Goal: Task Accomplishment & Management: Manage account settings

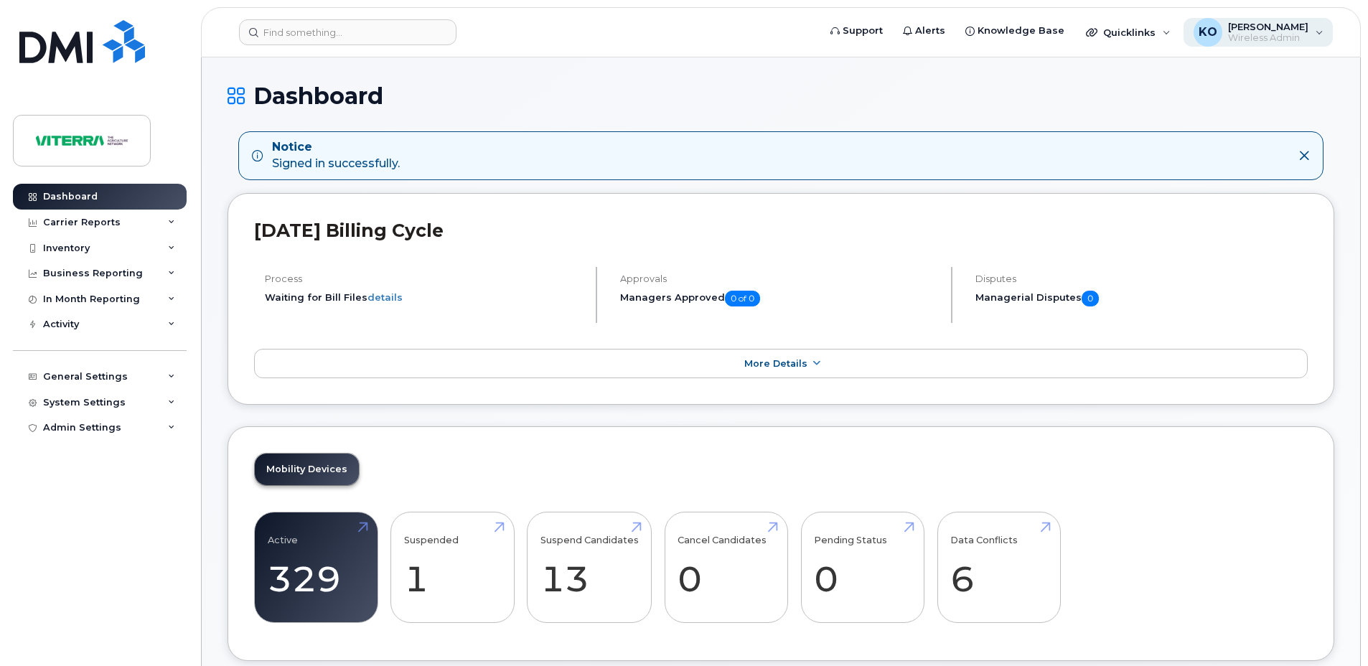
click at [1313, 23] on div "KO Karen Ooms Wireless Admin" at bounding box center [1259, 32] width 150 height 29
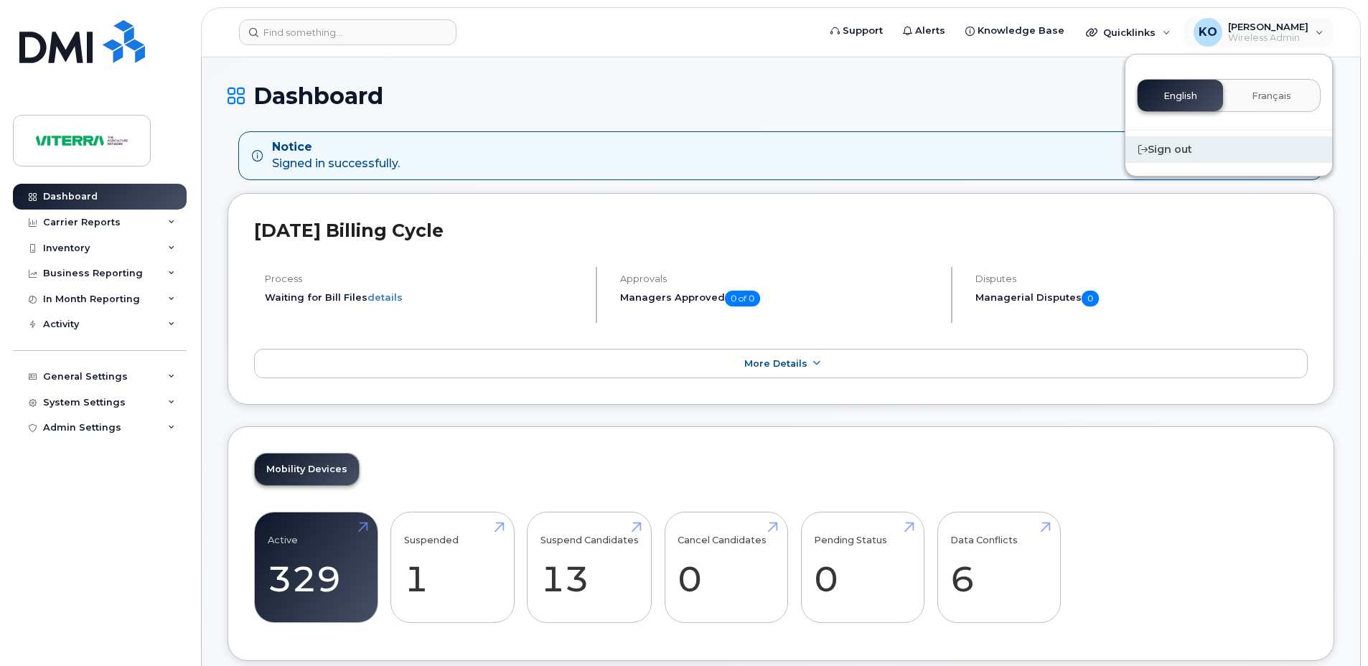
click at [1182, 148] on div "Sign out" at bounding box center [1228, 149] width 207 height 27
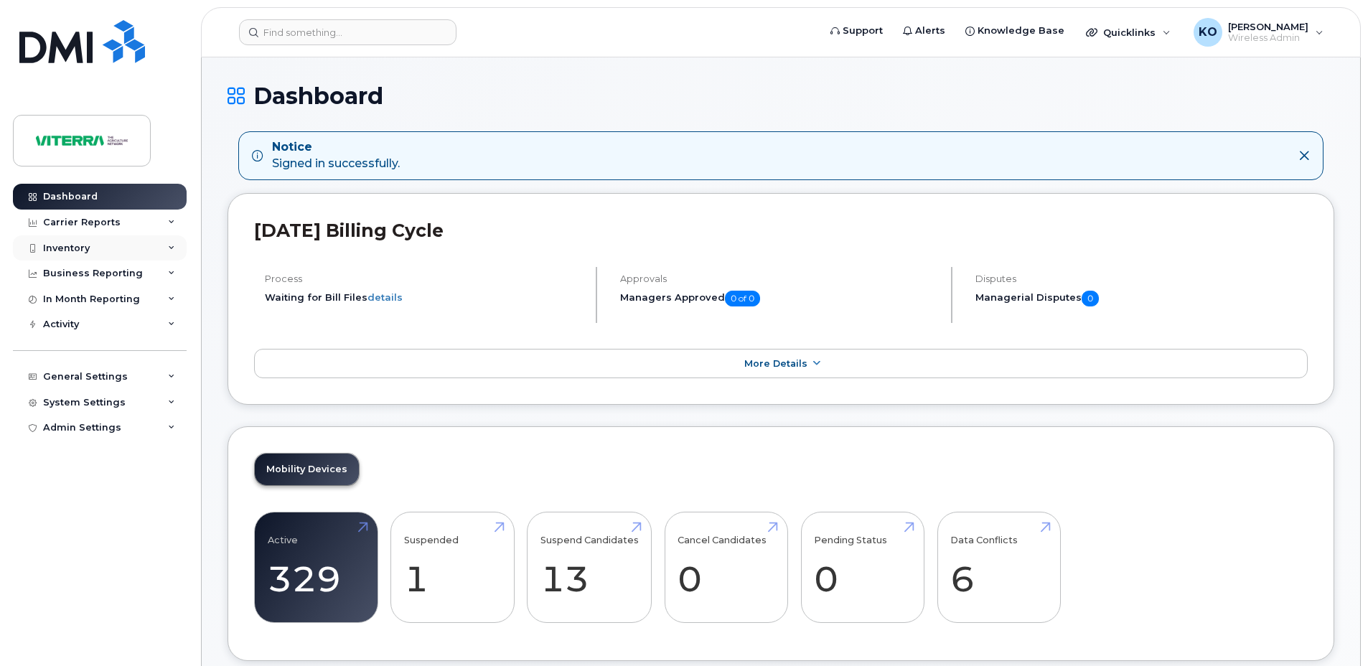
click at [78, 256] on div "Inventory" at bounding box center [100, 248] width 174 height 26
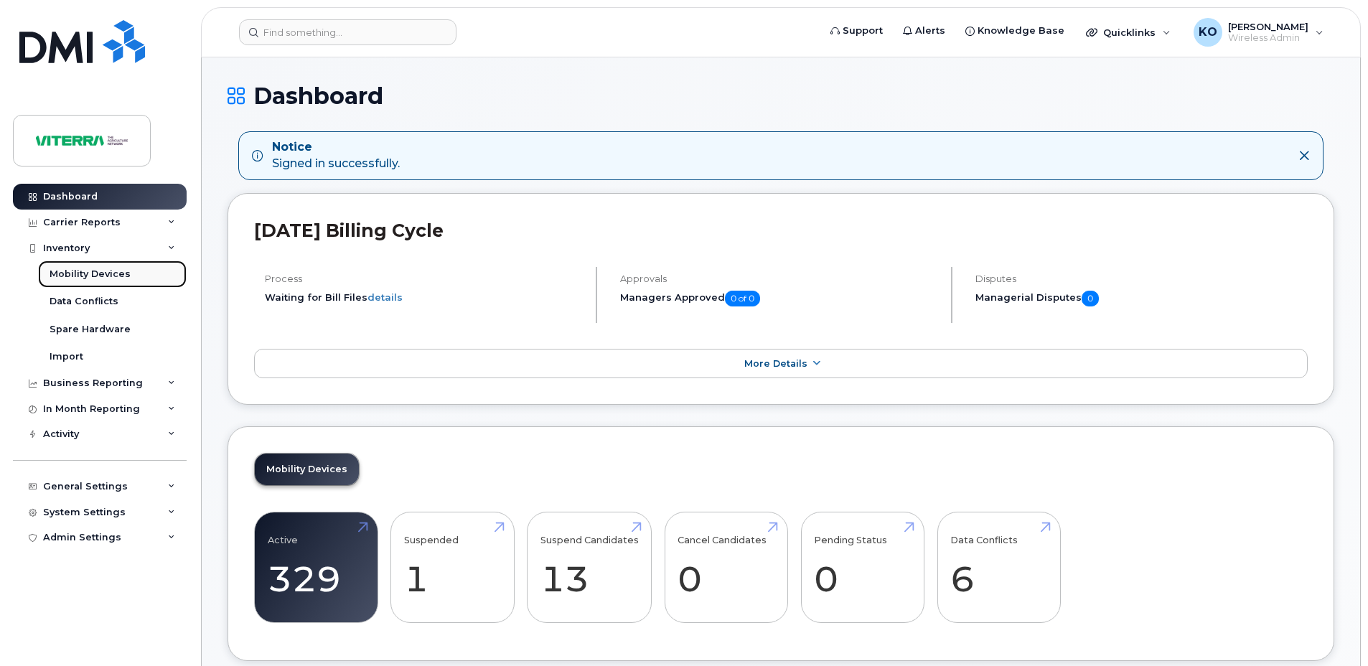
click at [87, 271] on div "Mobility Devices" at bounding box center [90, 274] width 81 height 13
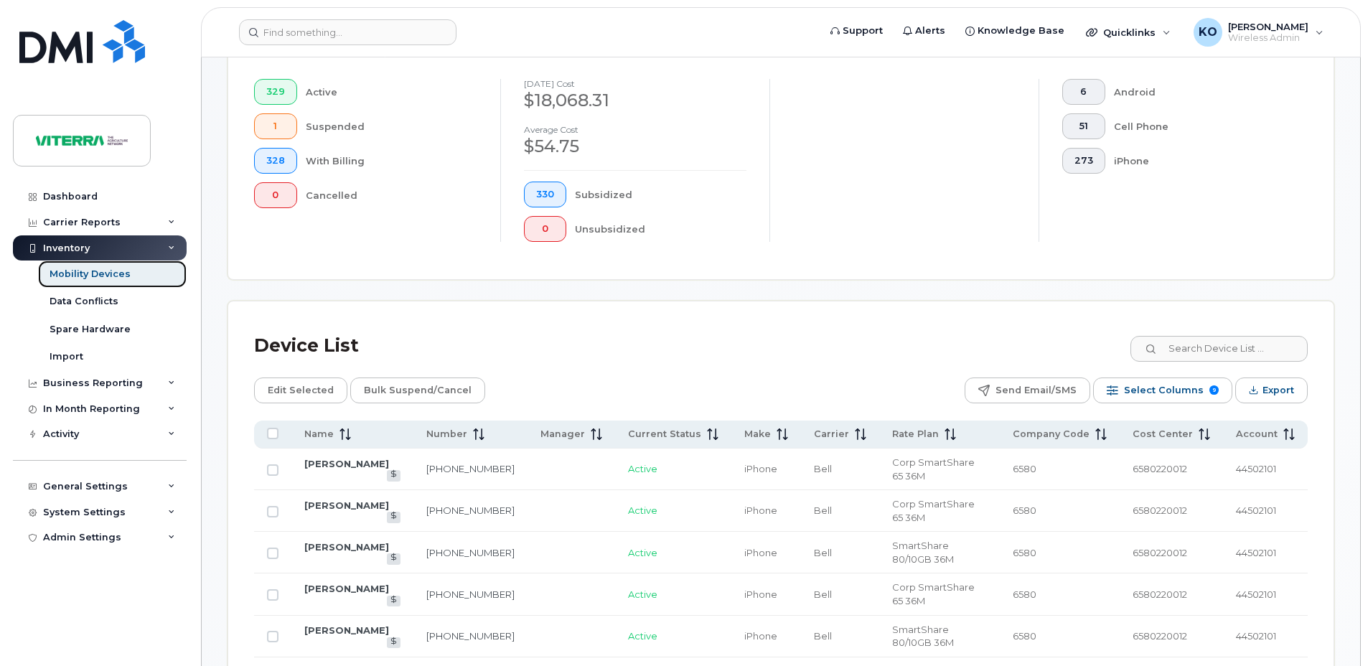
scroll to position [464, 0]
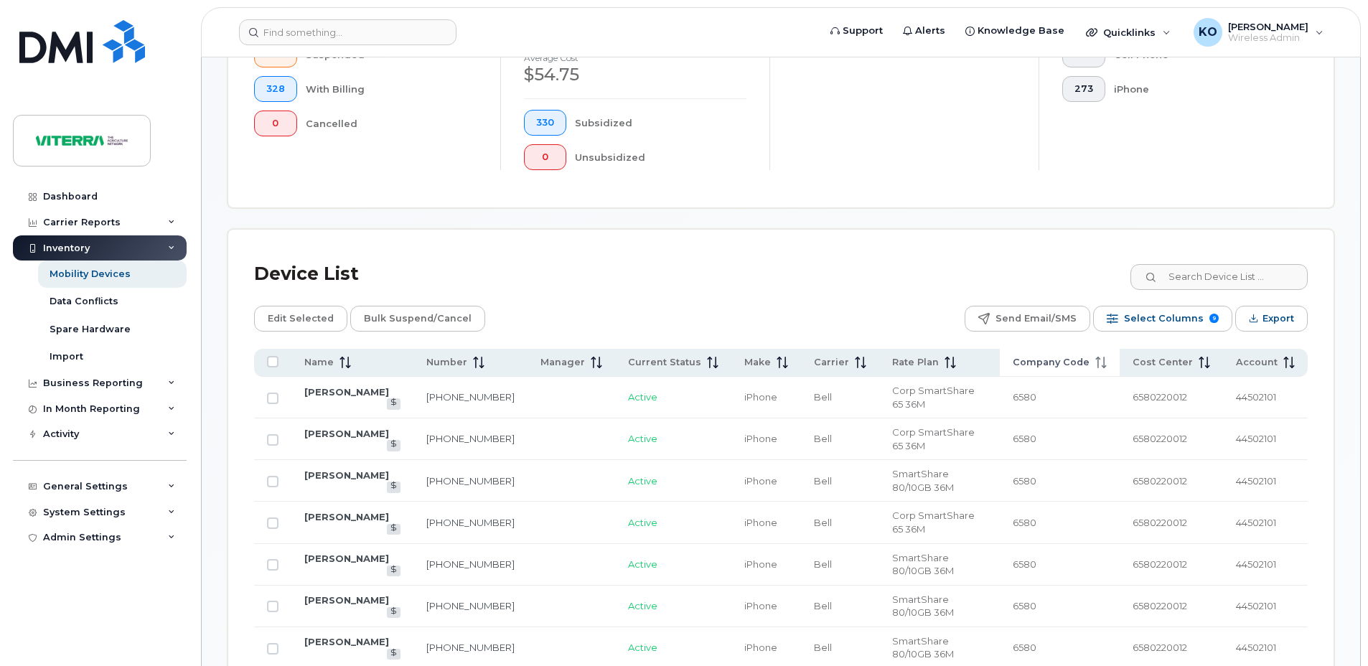
click at [1068, 363] on span "Company Code" at bounding box center [1051, 362] width 77 height 13
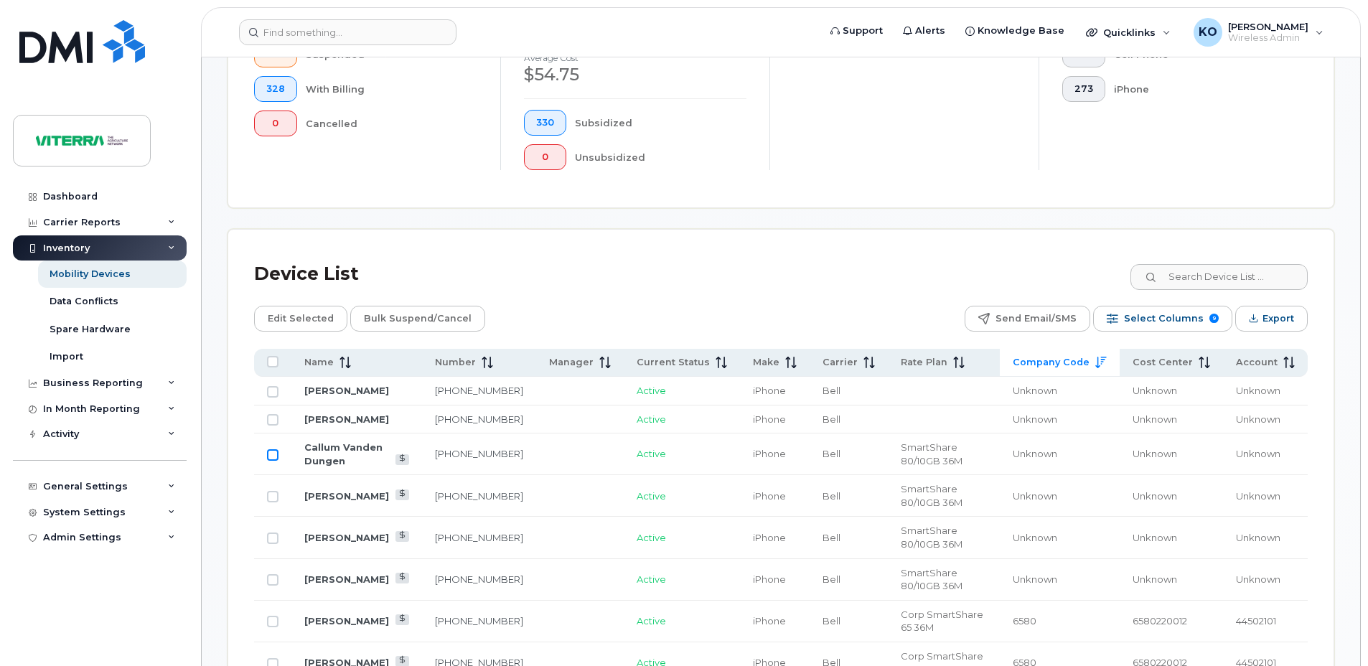
click at [274, 461] on input "Row Unselected" at bounding box center [272, 454] width 11 height 11
checkbox input "true"
click at [272, 586] on input "Row Unselected" at bounding box center [272, 579] width 11 height 11
checkbox input "true"
click at [273, 502] on input "Row Unselected" at bounding box center [272, 496] width 11 height 11
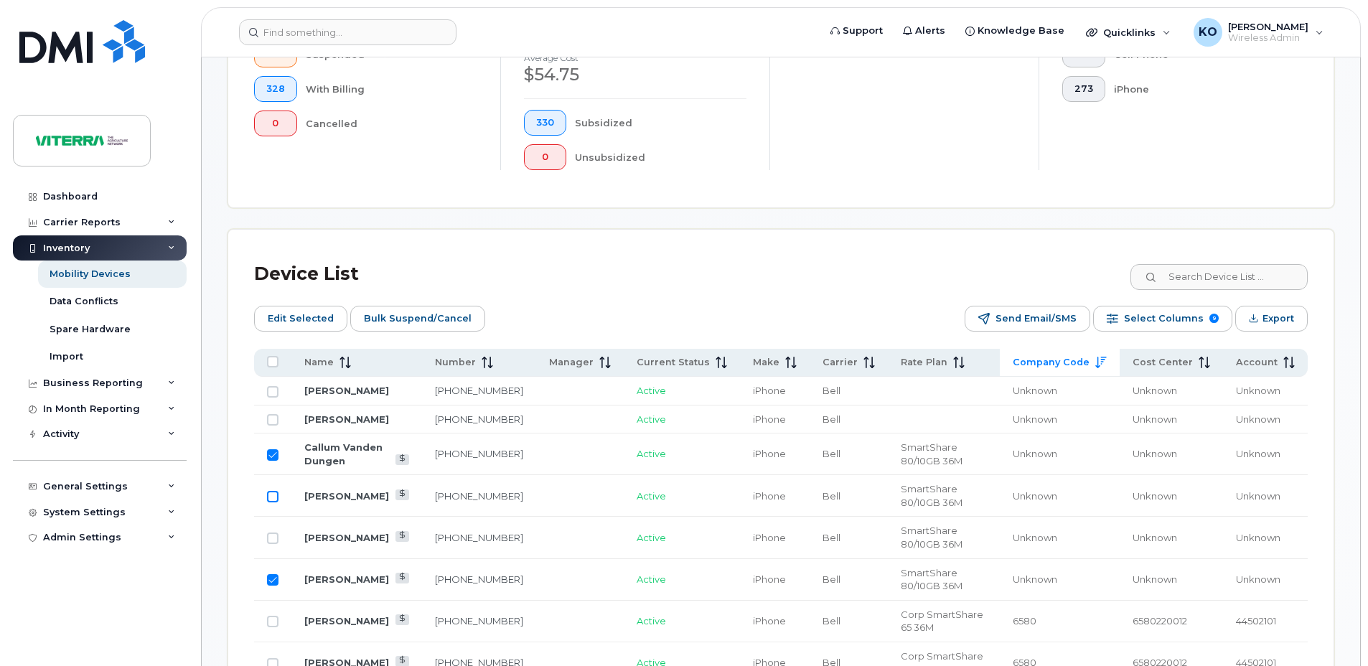
checkbox input "true"
click at [272, 544] on input "Row Unselected" at bounding box center [272, 538] width 11 height 11
checkbox input "true"
click at [304, 316] on span "Edit Selected" at bounding box center [301, 319] width 66 height 22
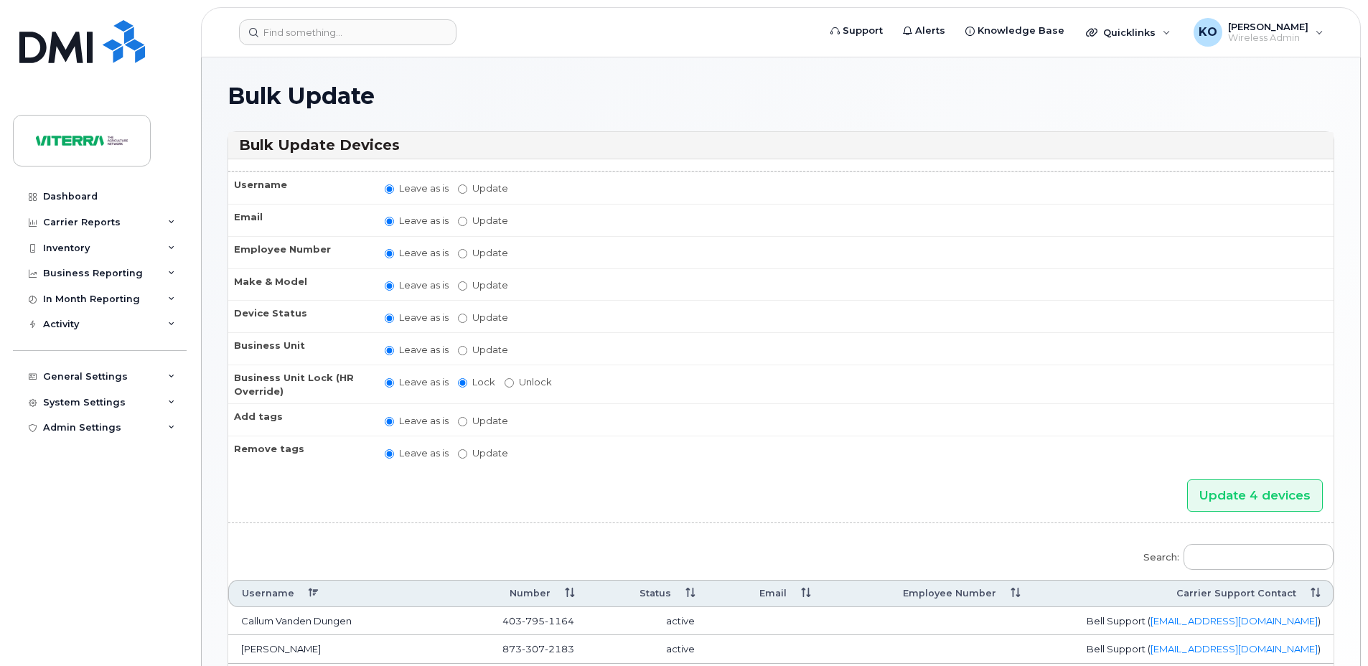
click at [482, 349] on label "Update" at bounding box center [483, 350] width 50 height 14
click at [467, 349] on input "Update" at bounding box center [462, 350] width 9 height 9
radio input "true"
radio input "false"
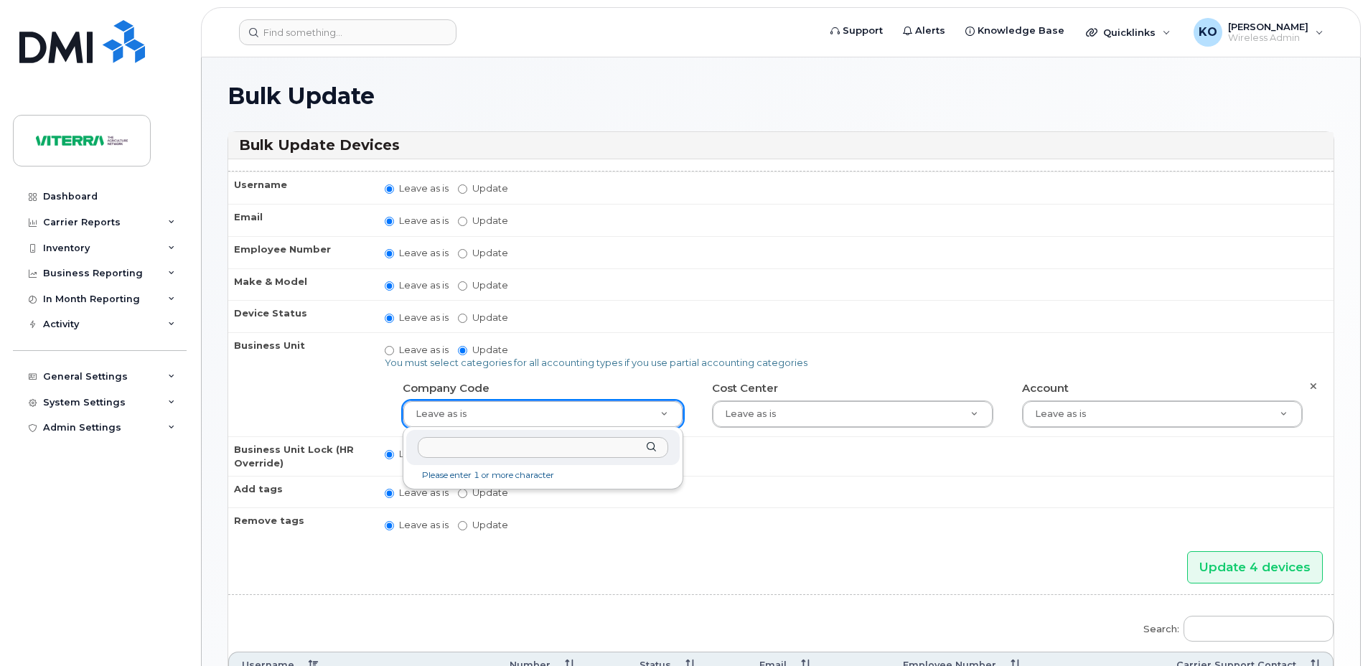
click at [556, 444] on input "text" at bounding box center [543, 447] width 250 height 21
type input "6"
type input "280709"
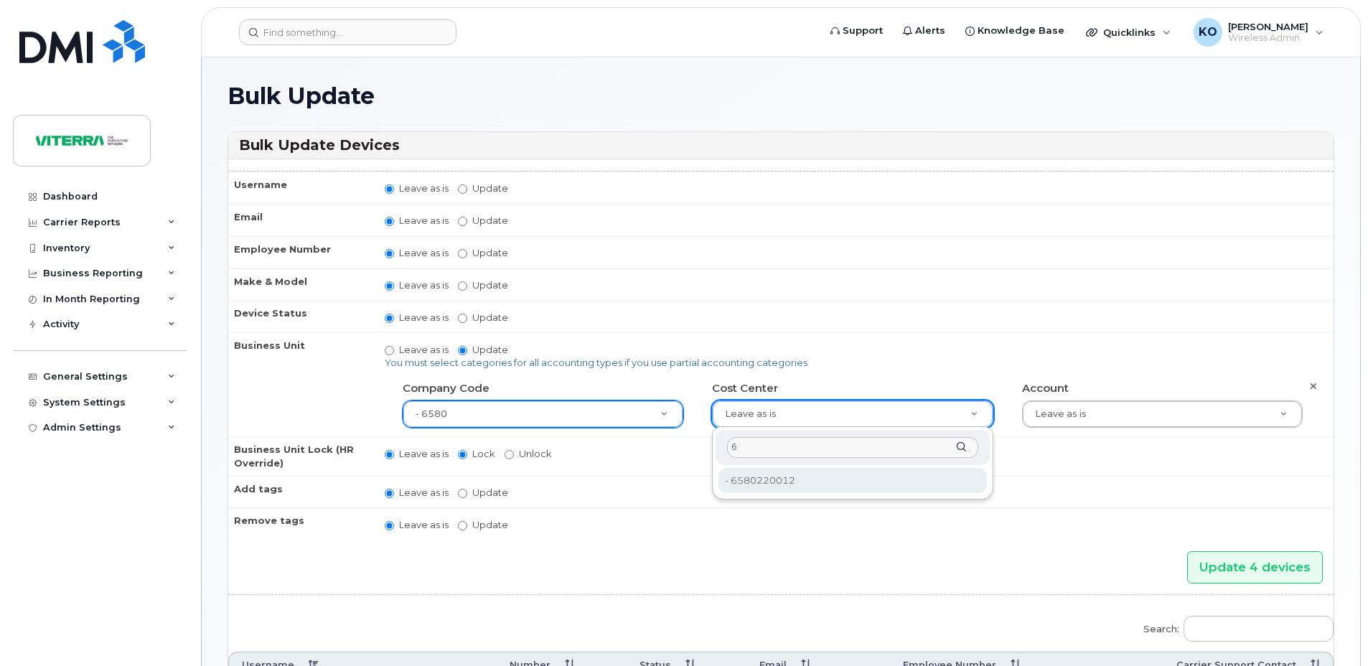
type input "6"
type input "280710"
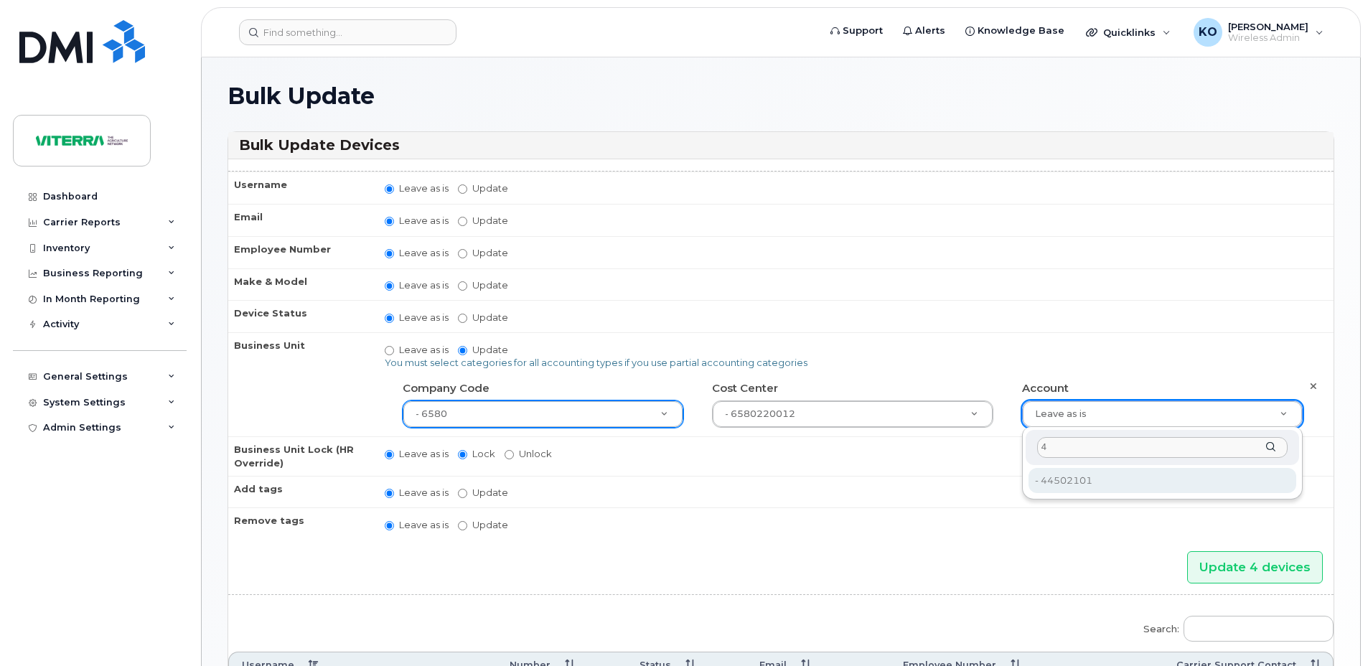
type input "4"
type input "280711"
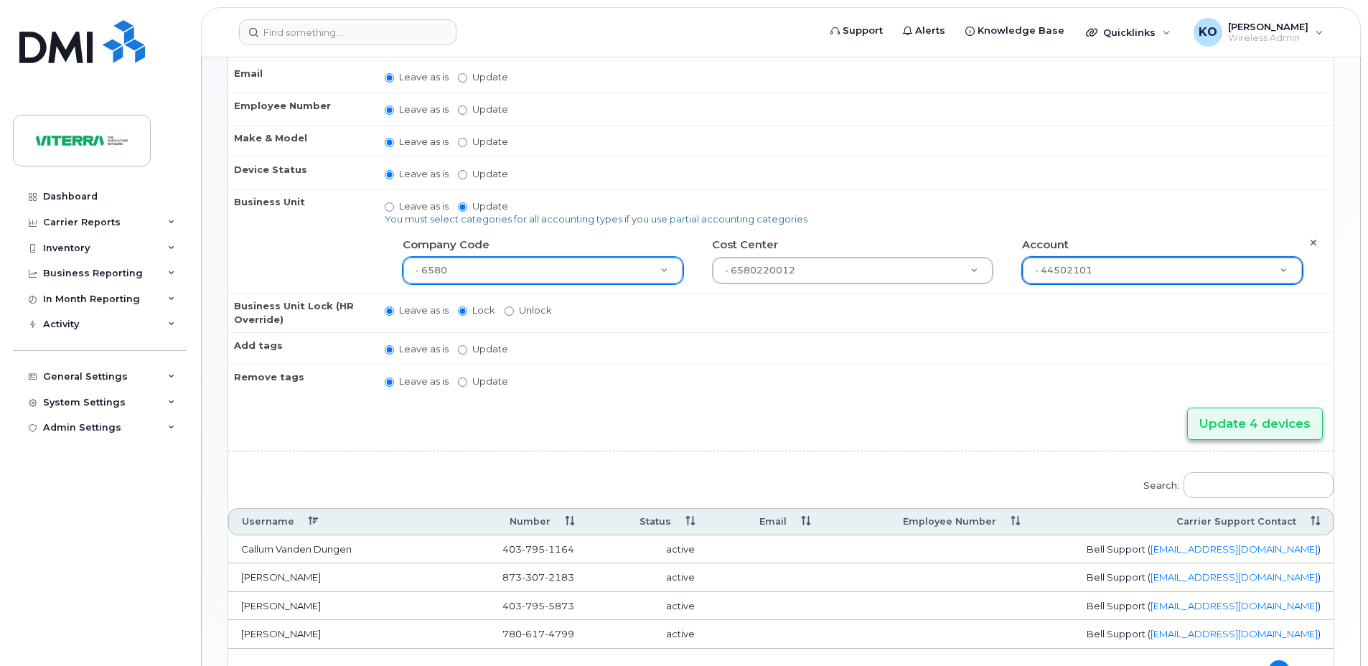
scroll to position [215, 0]
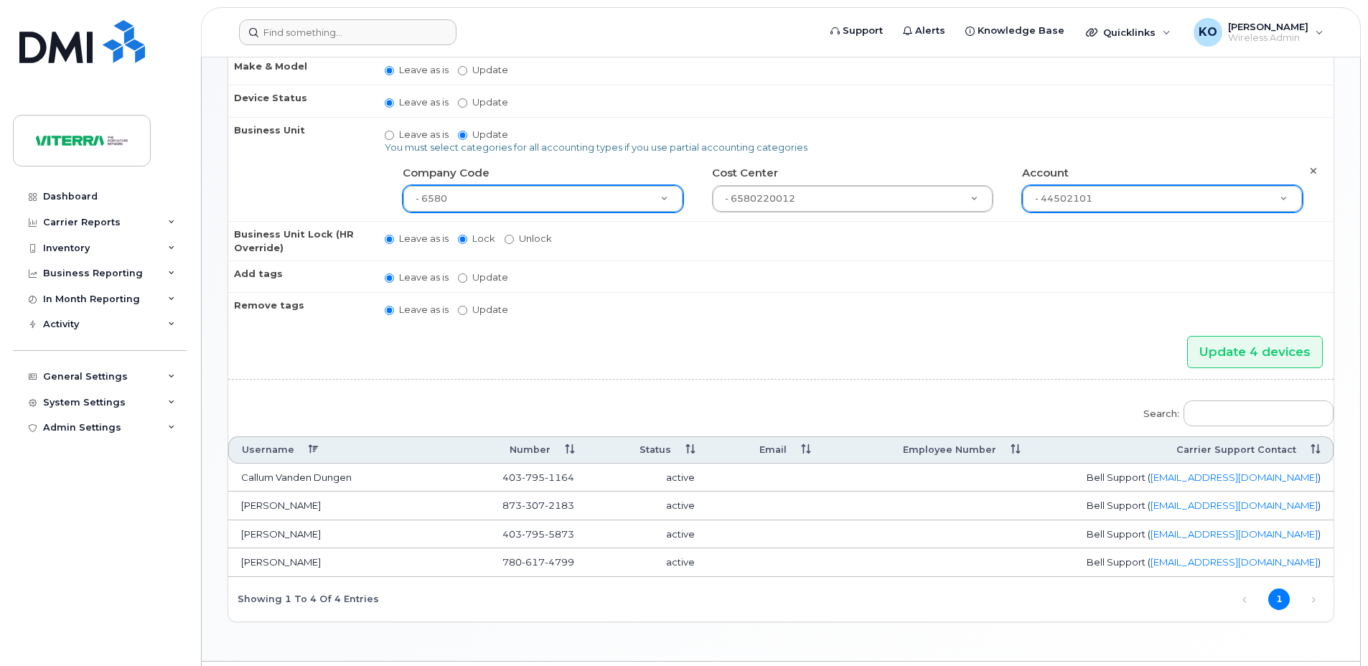
click at [764, 32] on form at bounding box center [524, 32] width 570 height 26
click at [1260, 351] on input "Update 4 devices" at bounding box center [1255, 352] width 136 height 32
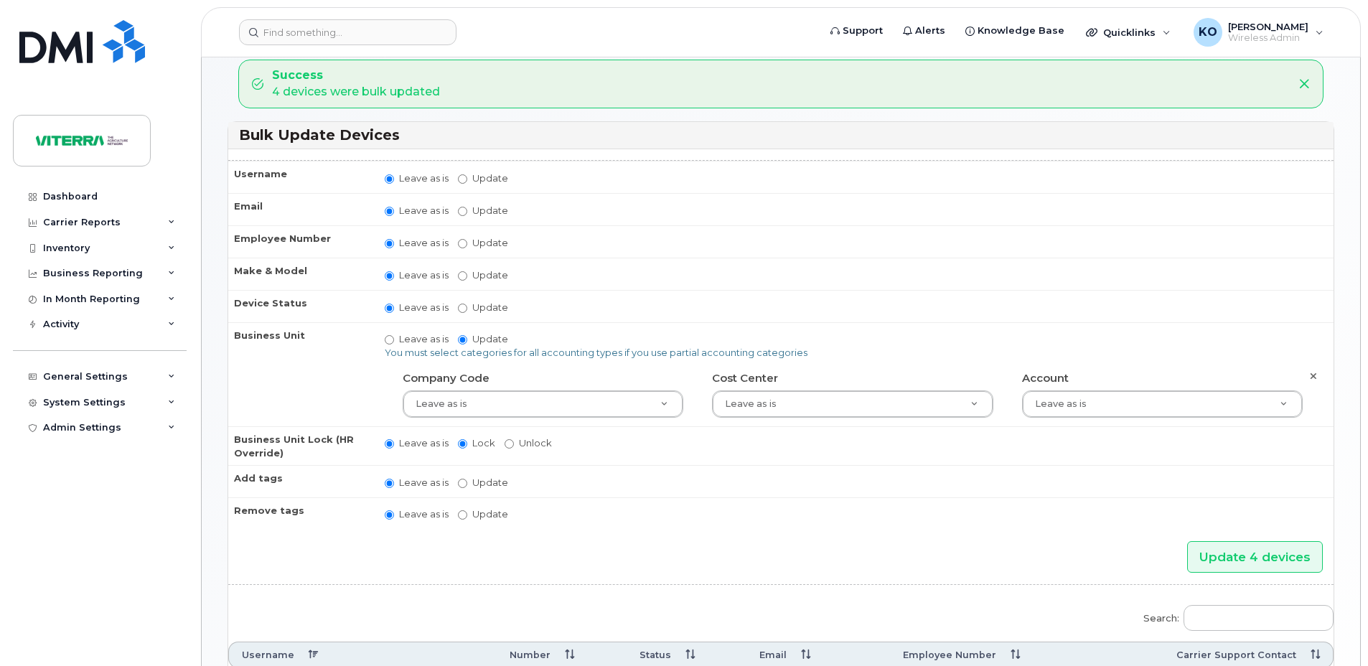
scroll to position [317, 0]
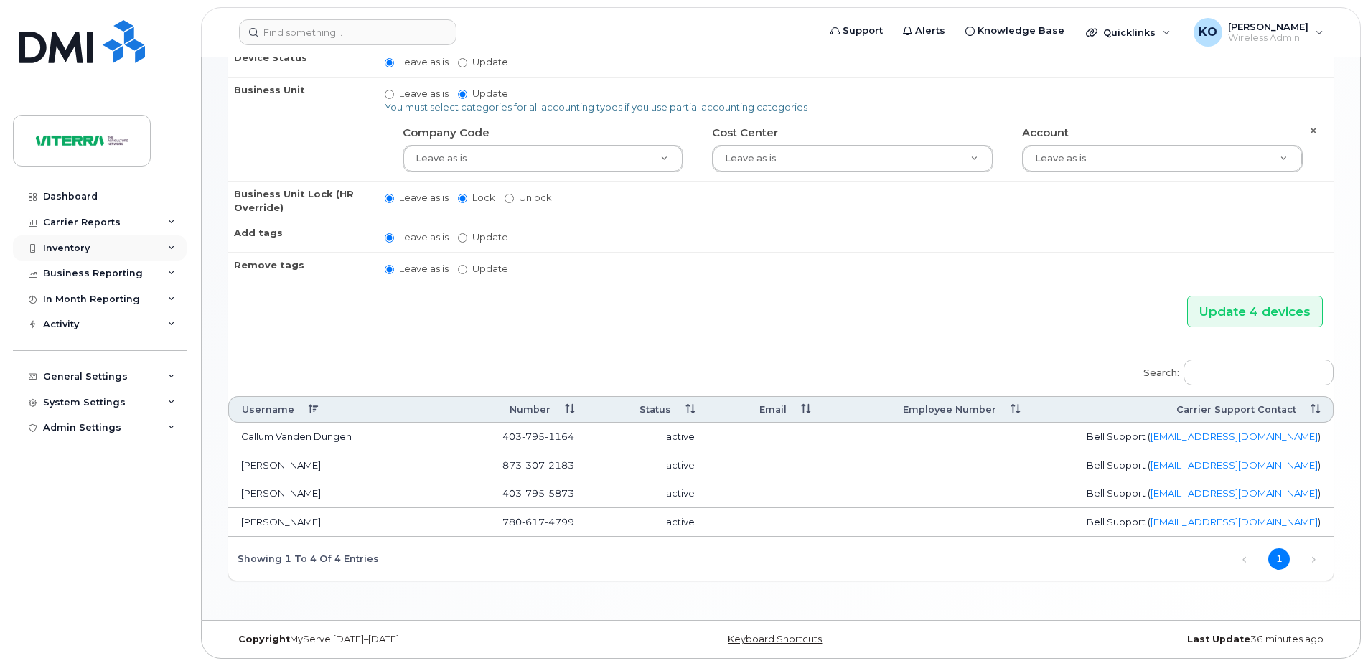
click at [78, 243] on div "Inventory" at bounding box center [66, 248] width 47 height 11
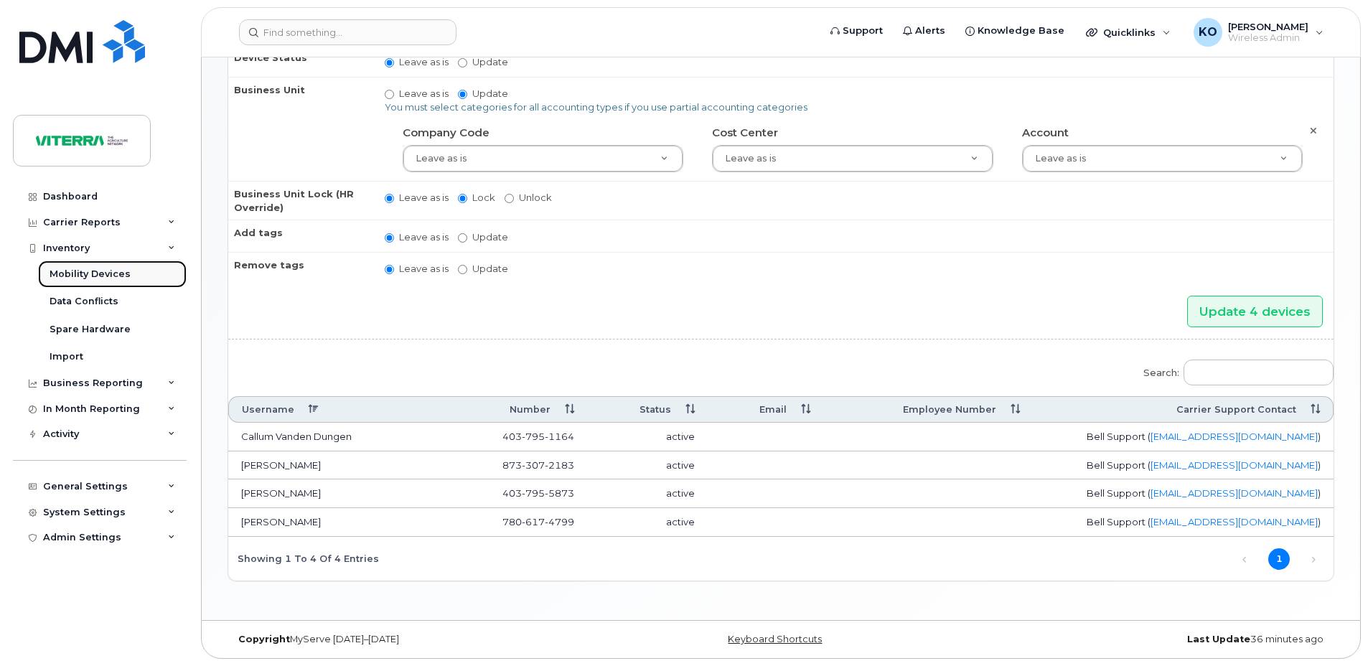
drag, startPoint x: 105, startPoint y: 272, endPoint x: 128, endPoint y: 277, distance: 24.2
click at [105, 272] on div "Mobility Devices" at bounding box center [90, 274] width 81 height 13
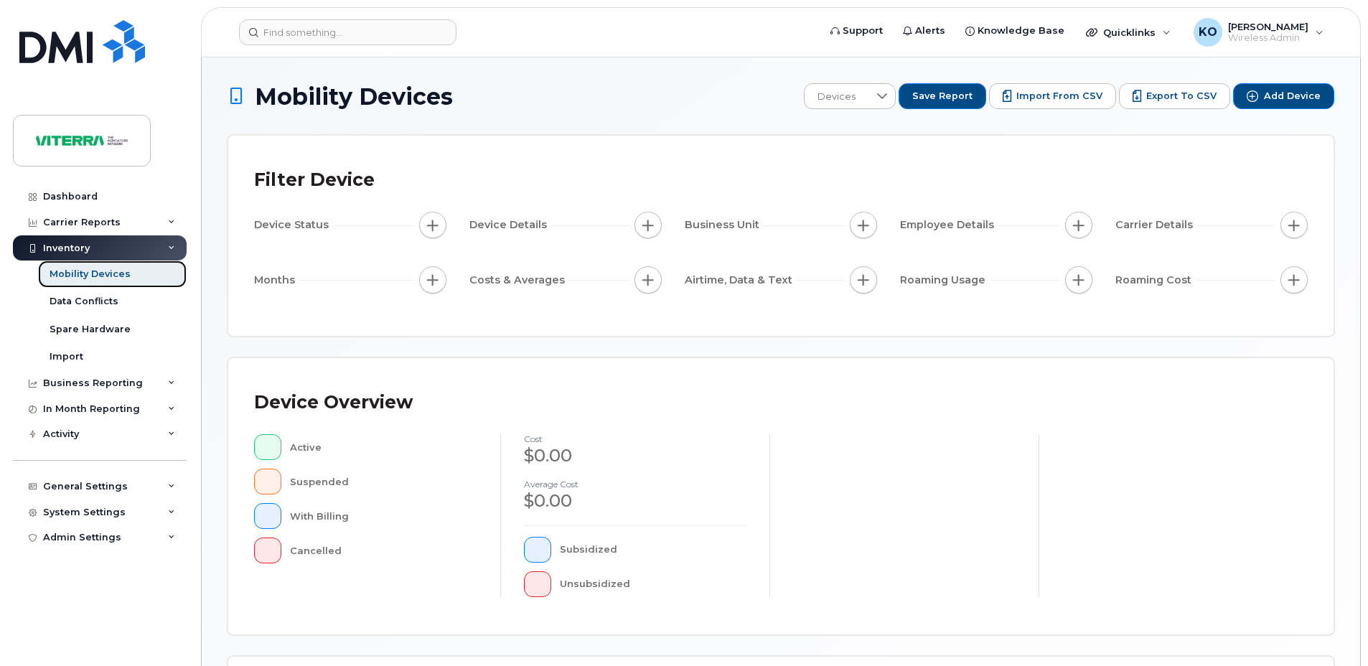
scroll to position [321, 0]
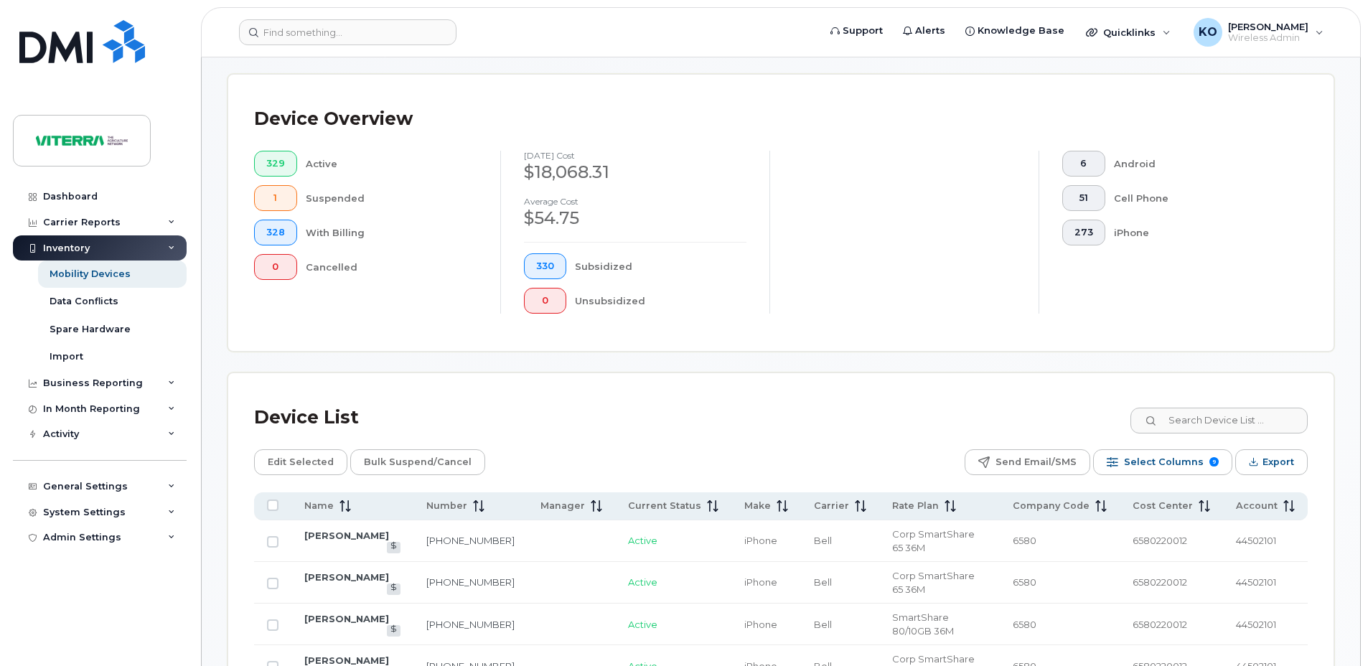
click at [1009, 222] on div at bounding box center [903, 232] width 269 height 163
click at [1045, 507] on span "Company Code" at bounding box center [1051, 506] width 77 height 13
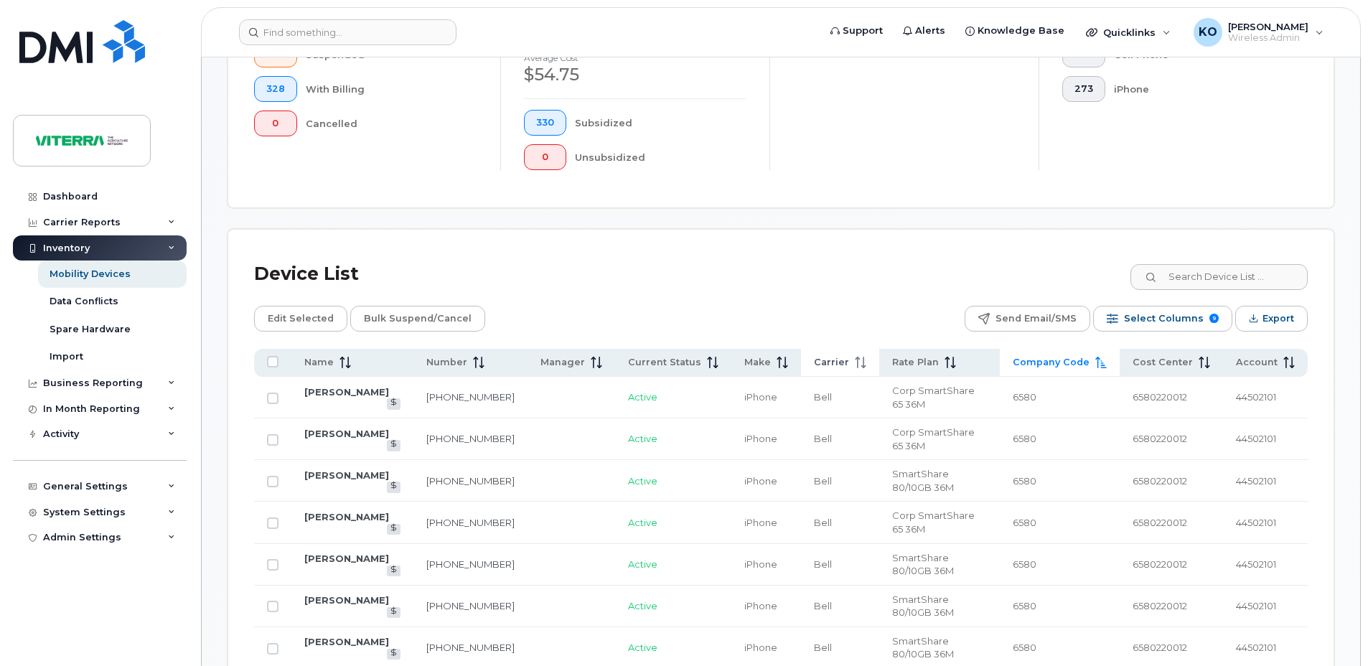
scroll to position [536, 0]
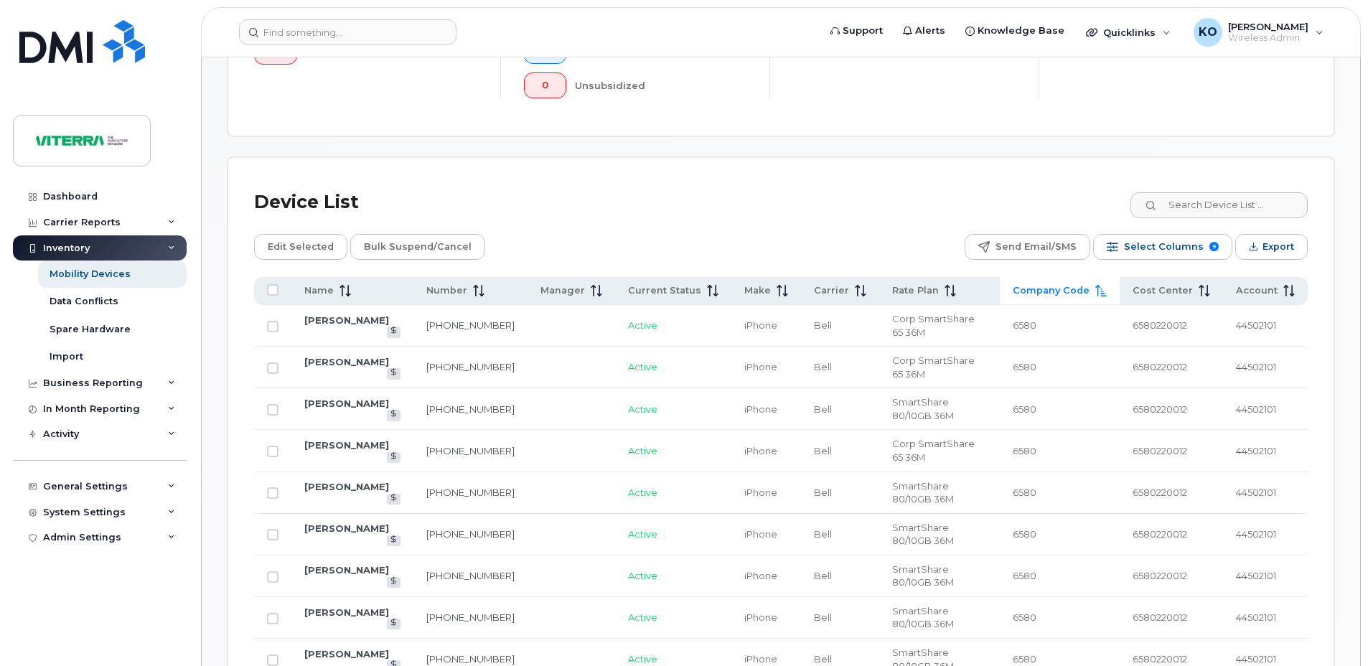
click at [1059, 293] on span "Company Code" at bounding box center [1051, 290] width 77 height 13
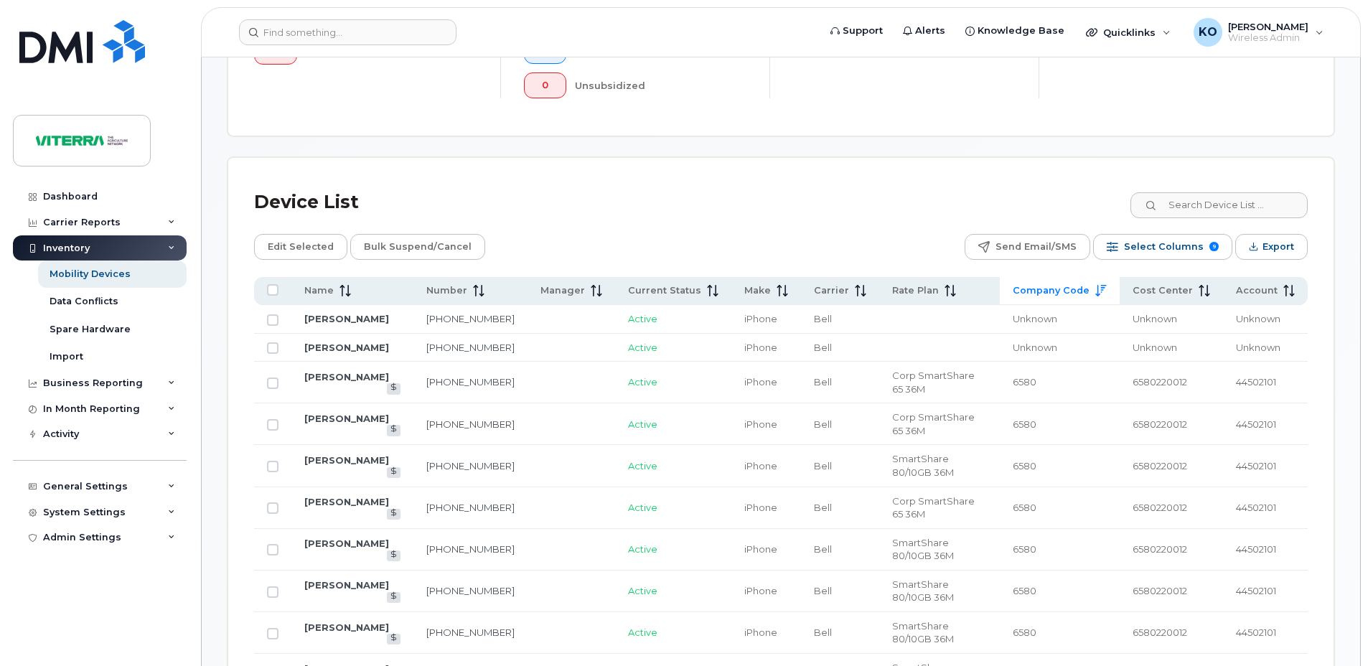
scroll to position [177, 0]
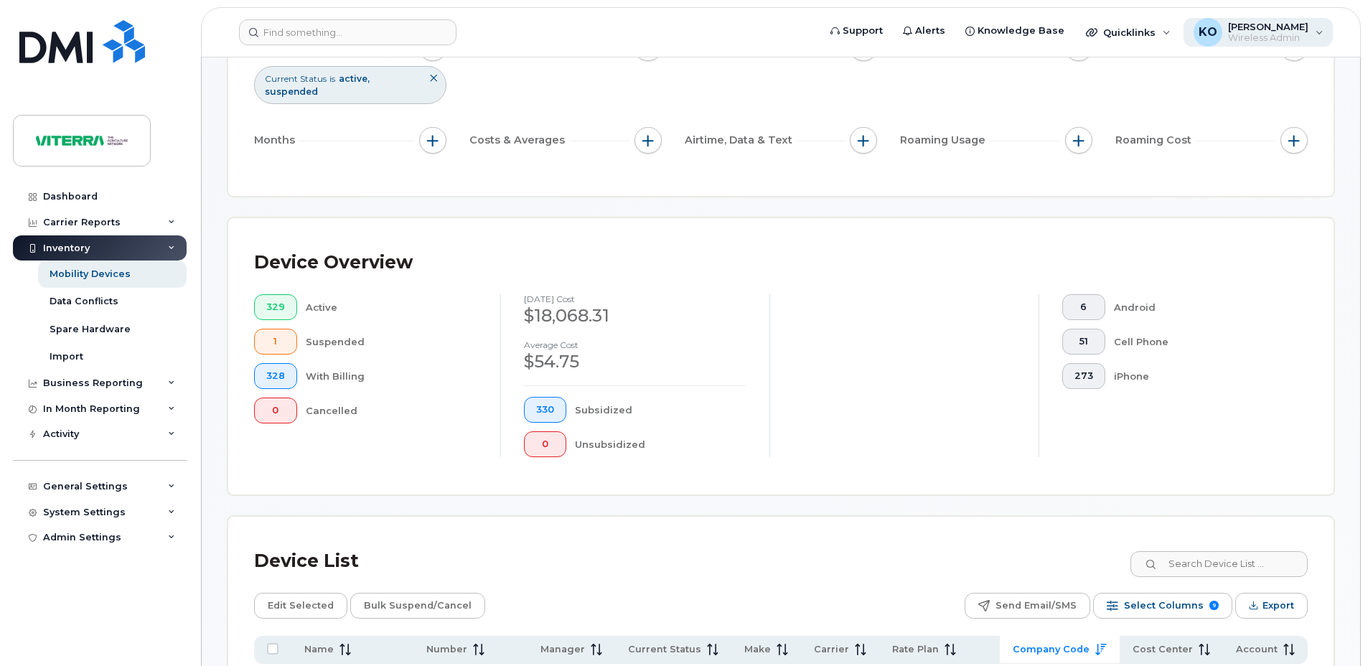
click at [1263, 40] on span "Wireless Admin" at bounding box center [1268, 37] width 80 height 11
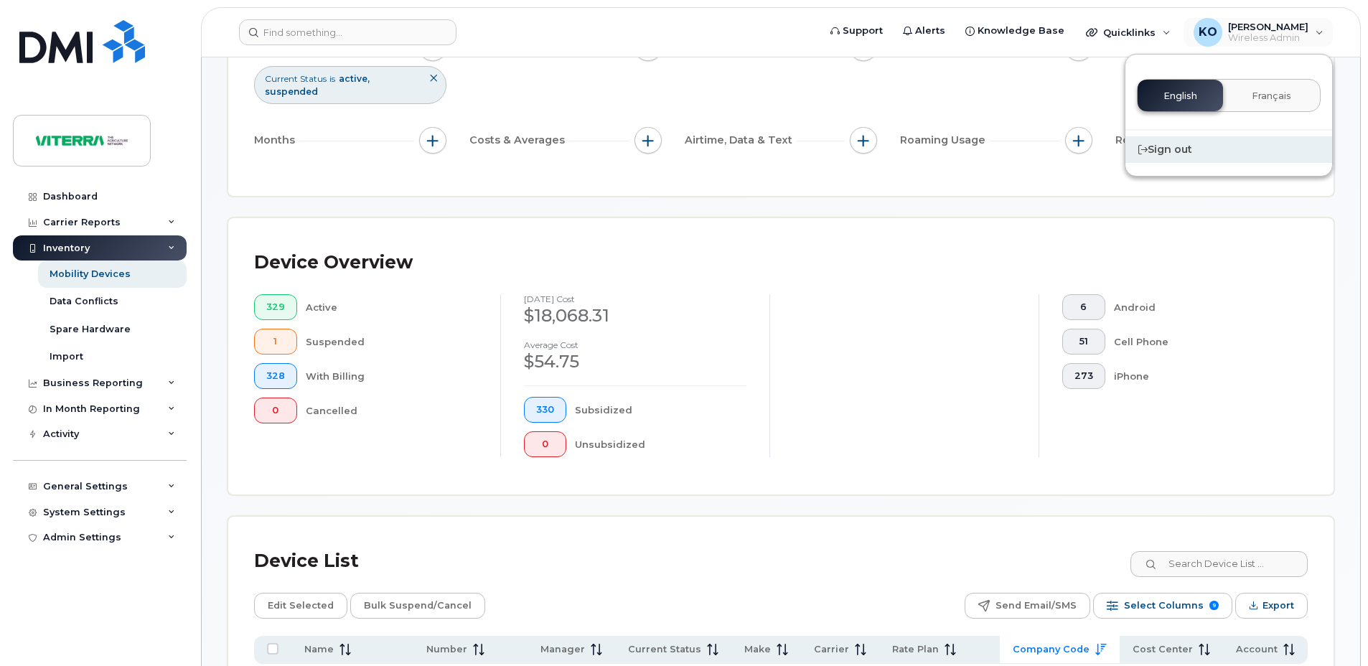
click at [1170, 148] on div "Sign out" at bounding box center [1228, 149] width 207 height 27
